Goal: Information Seeking & Learning: Compare options

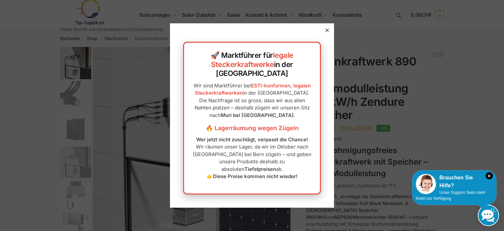
click at [328, 32] on icon at bounding box center [326, 30] width 3 height 3
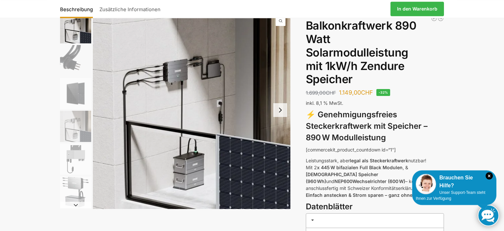
scroll to position [34, 0]
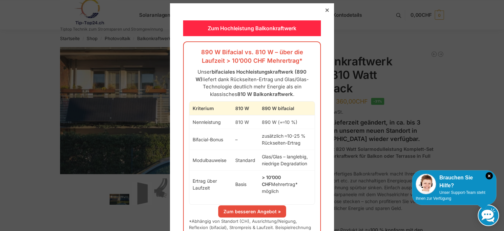
click at [330, 10] on div "Zum Hochleistung Balkonkraftwerk 890 W Bifacial vs. 810 W – über die Laufzeit >…" at bounding box center [252, 129] width 164 height 253
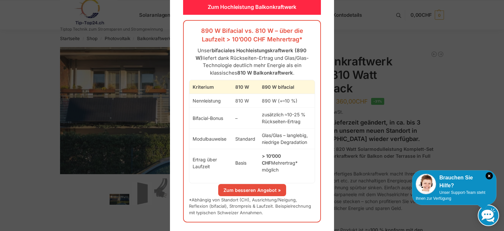
click at [262, 184] on link "Zum besseren Angebot »" at bounding box center [252, 190] width 68 height 12
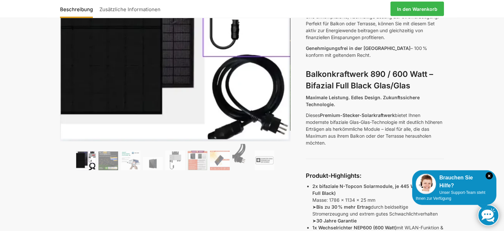
scroll to position [138, 0]
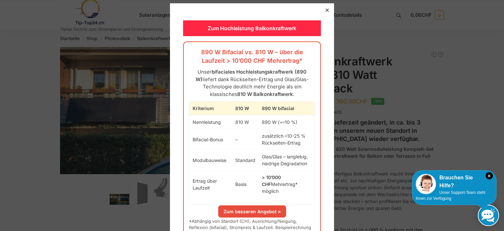
click at [329, 8] on div at bounding box center [327, 10] width 6 height 6
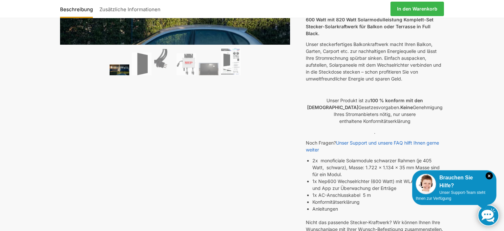
scroll to position [131, 0]
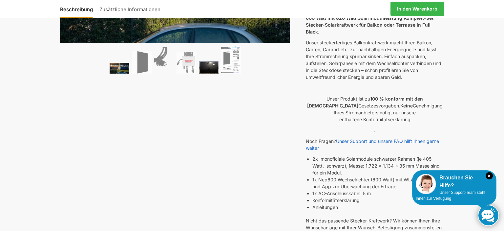
click at [208, 70] on img at bounding box center [209, 67] width 20 height 12
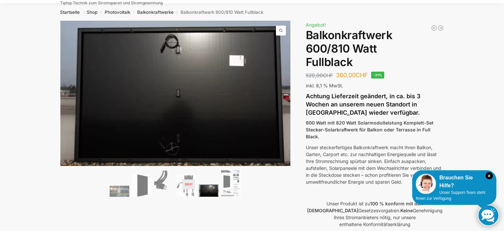
scroll to position [0, 0]
